Goal: Navigation & Orientation: Find specific page/section

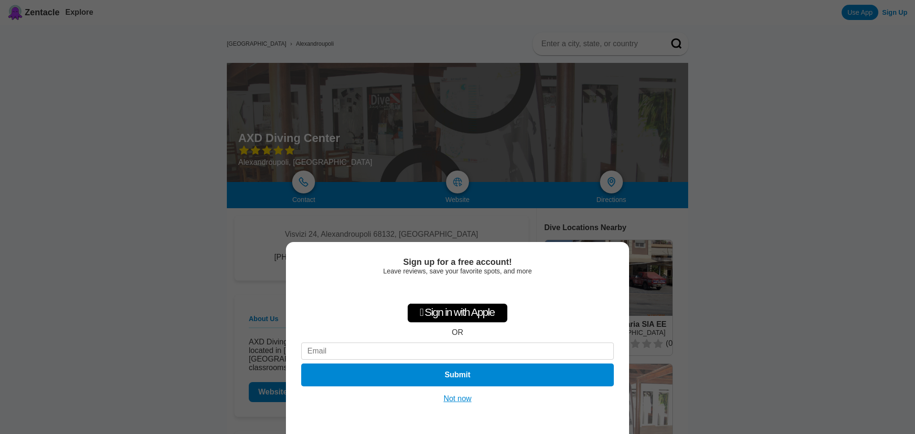
click at [759, 268] on div "Sign up for a free account! Leave reviews, save your favorite spots, and more …" at bounding box center [457, 217] width 915 height 434
click at [452, 400] on button "Not now" at bounding box center [458, 399] width 34 height 10
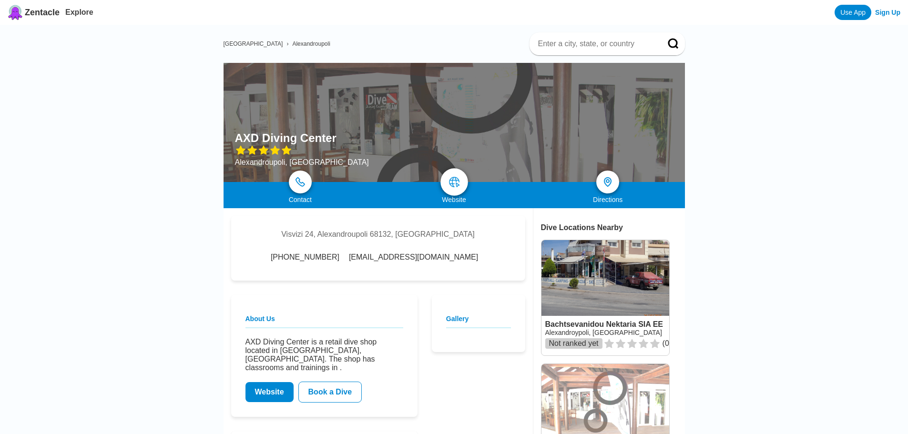
click at [457, 184] on img at bounding box center [453, 181] width 11 height 11
click at [275, 395] on link "Website" at bounding box center [269, 392] width 48 height 20
click at [465, 123] on div at bounding box center [453, 122] width 461 height 119
click at [615, 184] on link at bounding box center [608, 182] width 28 height 28
click at [456, 184] on img at bounding box center [453, 181] width 11 height 11
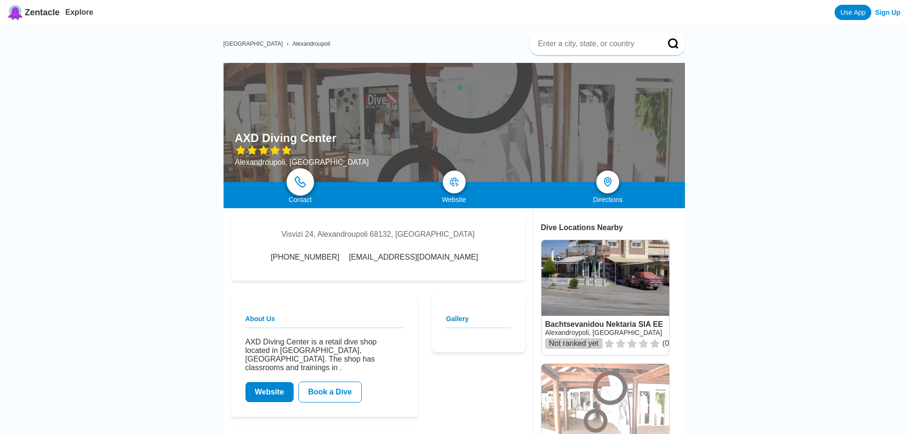
click at [307, 181] on link at bounding box center [300, 182] width 28 height 28
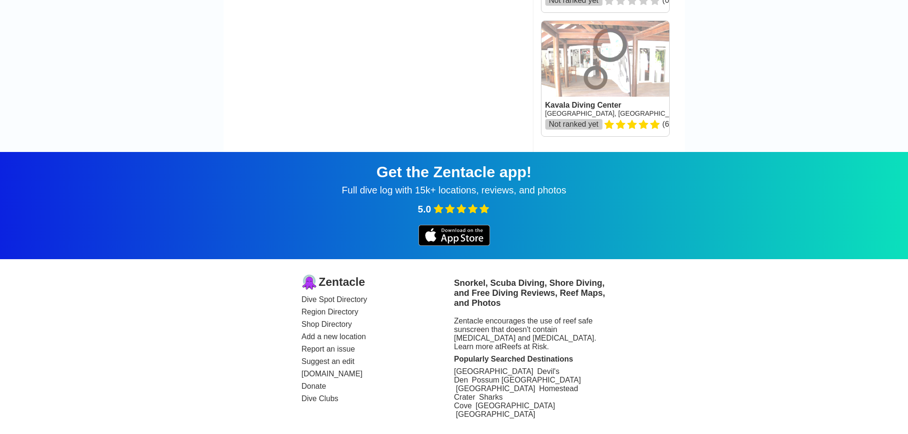
scroll to position [1369, 0]
